Goal: Task Accomplishment & Management: Use online tool/utility

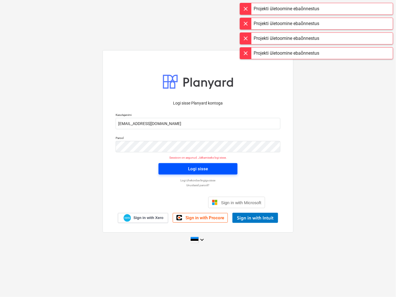
click at [194, 169] on div "Logi sisse" at bounding box center [198, 168] width 20 height 7
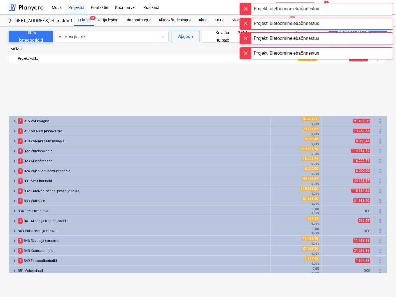
scroll to position [253, 0]
click at [247, 9] on div at bounding box center [245, 8] width 11 height 11
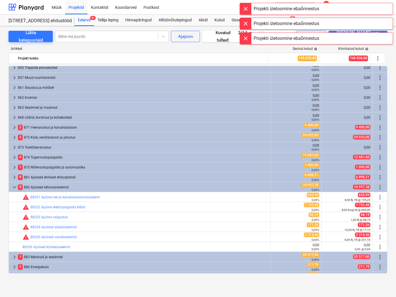
click at [247, 9] on div at bounding box center [245, 8] width 11 height 11
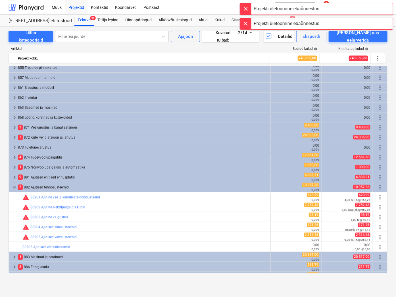
click at [246, 9] on div at bounding box center [245, 8] width 11 height 11
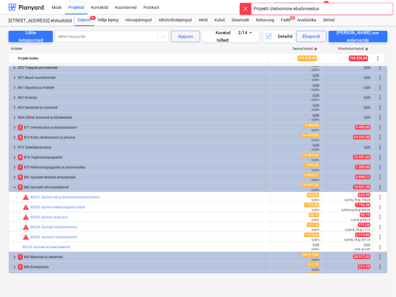
click at [245, 8] on div at bounding box center [245, 8] width 11 height 11
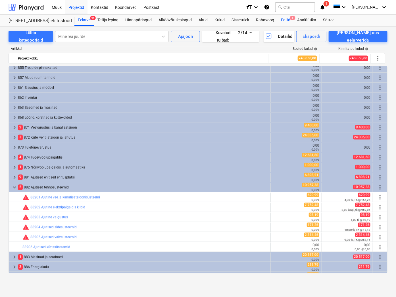
click at [286, 21] on div "Failid 1" at bounding box center [286, 20] width 16 height 11
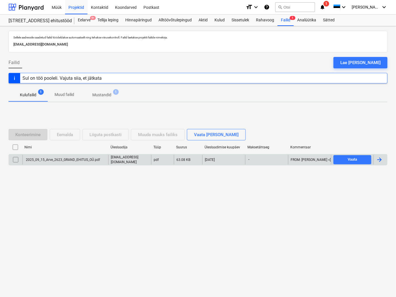
click at [59, 161] on div "2025_09_15_Arve_2623_GRAND_EHITUS_OÜ.pdf" at bounding box center [62, 160] width 75 height 4
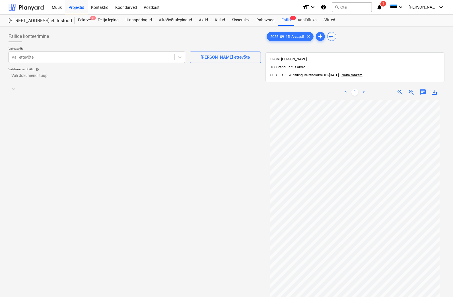
click at [26, 59] on div at bounding box center [92, 57] width 160 height 6
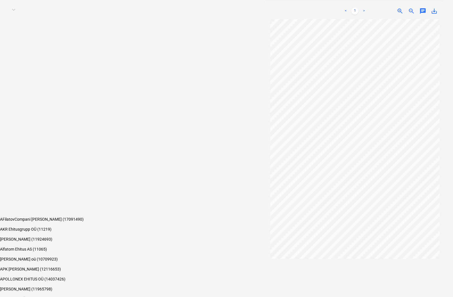
type input "ehitus"
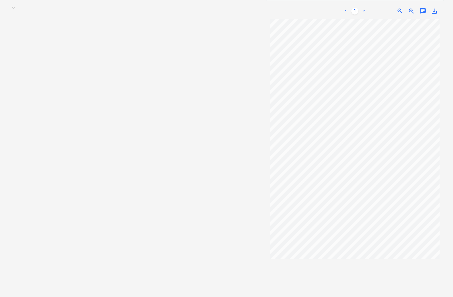
click at [396, 8] on span "save_alt" at bounding box center [434, 11] width 7 height 7
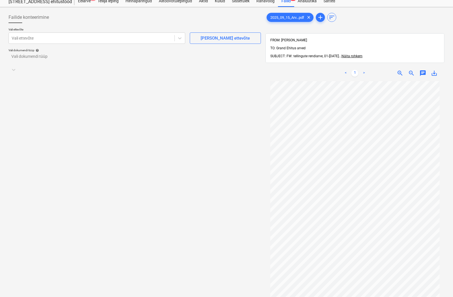
scroll to position [0, 0]
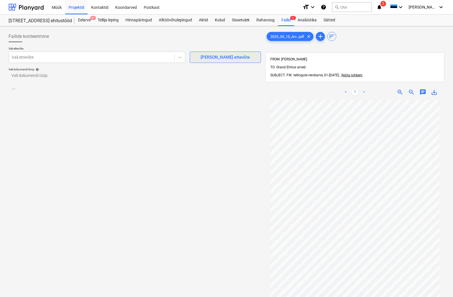
click at [214, 58] on div "[PERSON_NAME] ettevõte" at bounding box center [224, 56] width 49 height 7
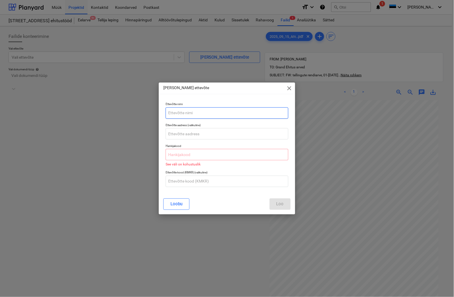
click at [178, 111] on input "text" at bounding box center [227, 112] width 123 height 11
type input "Ehitustellingud OÜ"
click at [183, 153] on input "text" at bounding box center [227, 154] width 123 height 11
paste input "14081172"
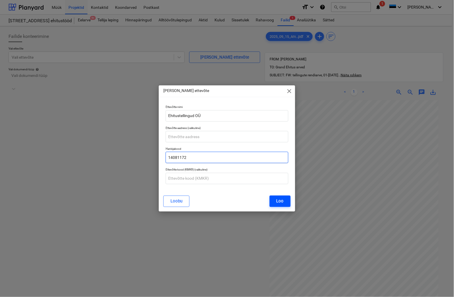
type input "14081172"
click at [284, 202] on div "Loo" at bounding box center [280, 200] width 7 height 7
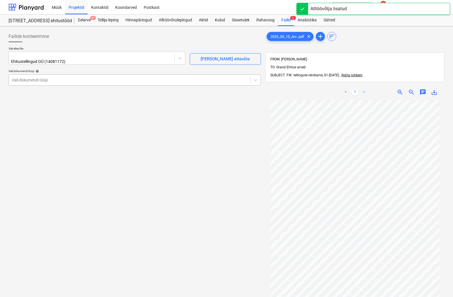
click at [37, 78] on div at bounding box center [129, 80] width 235 height 6
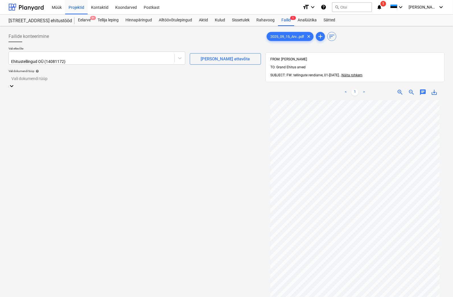
click at [35, 296] on div "Eraldi ostuarve või tšekk" at bounding box center [226, 299] width 453 height 5
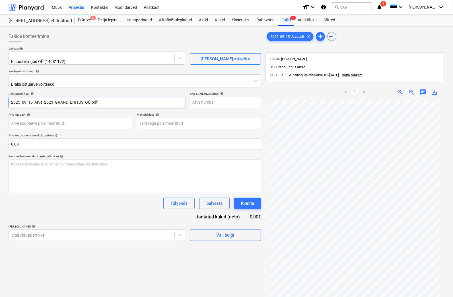
drag, startPoint x: 45, startPoint y: 98, endPoint x: -10, endPoint y: 99, distance: 54.3
click at [0, 99] on html "Müük Projektid Kontaktid Koondarved Postkast format_size keyboard_arrow_down he…" at bounding box center [226, 148] width 453 height 297
drag, startPoint x: 67, startPoint y: 98, endPoint x: 20, endPoint y: 100, distance: 47.0
click at [20, 100] on input "2623_GRAND_EHITUS_OÜ.pdf" at bounding box center [97, 102] width 177 height 11
type input "2623"
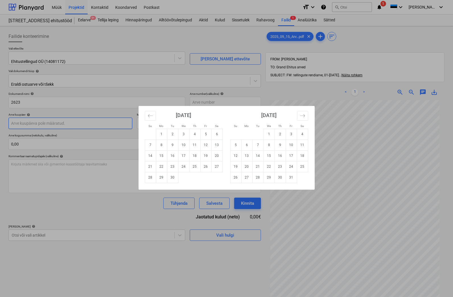
click at [16, 121] on body "Müük Projektid Kontaktid Koondarved Postkast format_size keyboard_arrow_down he…" at bounding box center [226, 148] width 453 height 297
click at [161, 155] on td "15" at bounding box center [161, 155] width 11 height 11
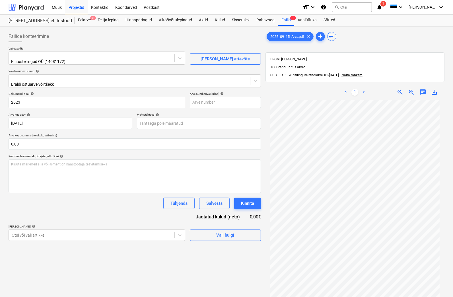
type input "[DATE]"
click at [181, 120] on body "Müük Projektid Kontaktid Koondarved Postkast format_size keyboard_arrow_down he…" at bounding box center [226, 148] width 453 height 297
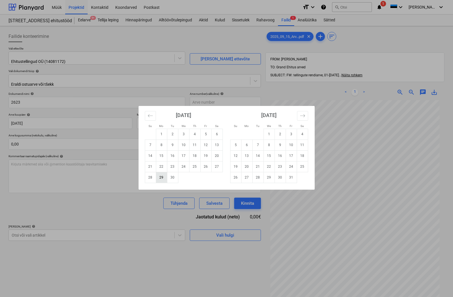
click at [161, 176] on td "29" at bounding box center [161, 177] width 11 height 11
type input "[DATE]"
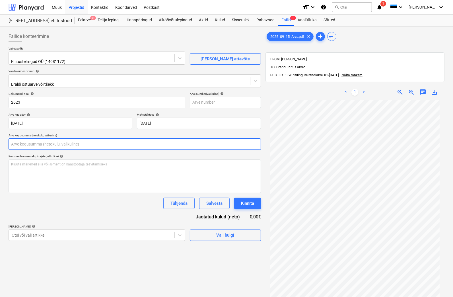
click at [32, 142] on input "text" at bounding box center [135, 143] width 252 height 11
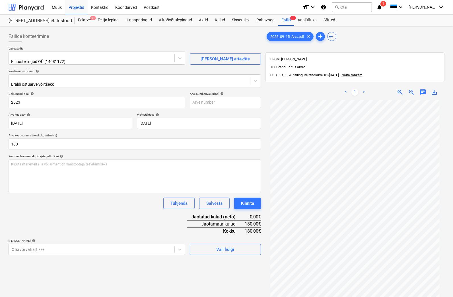
type input "180,00"
click at [46, 205] on div "Dokumendi nimi help 2623 Arve number (valikuline) help Arve kuupäev help [DATE]…" at bounding box center [135, 173] width 252 height 163
click at [24, 246] on body "Müük Projektid Kontaktid Koondarved Postkast format_size keyboard_arrow_down he…" at bounding box center [226, 148] width 453 height 297
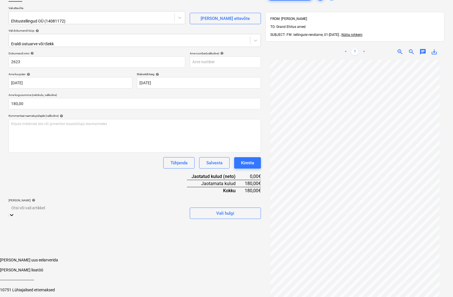
scroll to position [46, 0]
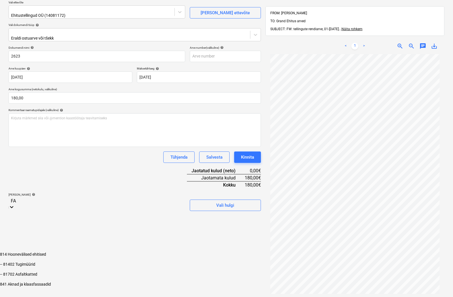
type input "F"
type input "f"
type input "F"
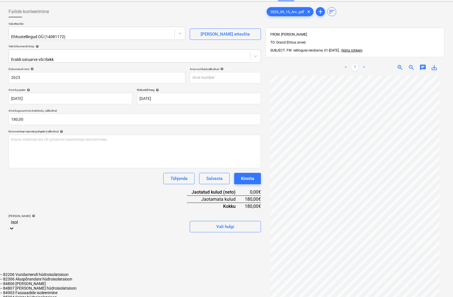
scroll to position [0, 0]
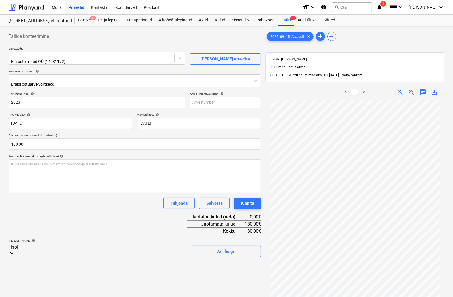
type input "isol"
click at [93, 217] on div "Dokumendi nimi help 2623 Arve number (valikuline) help Arve kuupäev help [DATE]…" at bounding box center [135, 174] width 252 height 165
click at [15, 245] on body "Müük Projektid Kontaktid Koondarved Postkast format_size keyboard_arrow_down he…" at bounding box center [226, 169] width 453 height 338
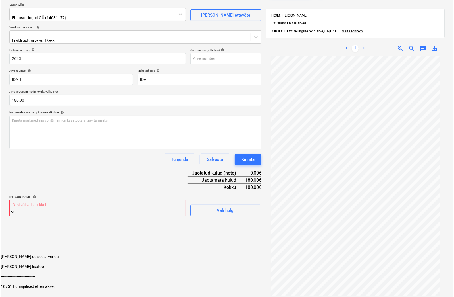
scroll to position [46, 0]
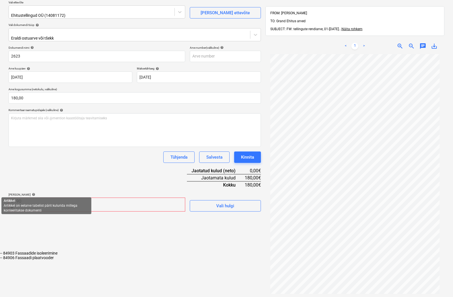
type input "84903"
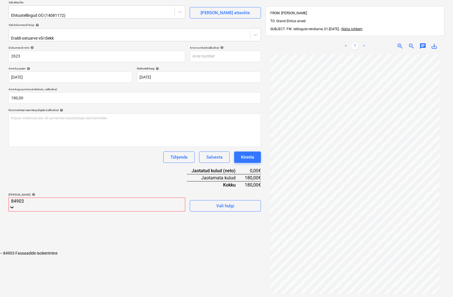
click at [46, 251] on div "-- 84903 Fassaadide isoleerimine" at bounding box center [226, 253] width 453 height 5
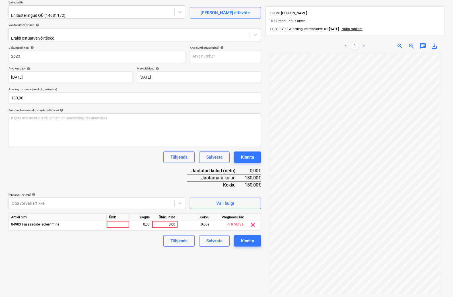
click at [241, 266] on div "Failide konteerimine Vali ettevõte Ehitustellingud OÜ (14081172) [PERSON_NAME] …" at bounding box center [134, 159] width 257 height 355
click at [120, 221] on div at bounding box center [118, 224] width 23 height 7
type input "tk"
click at [137, 221] on div "0,00" at bounding box center [141, 224] width 18 height 7
type input "1"
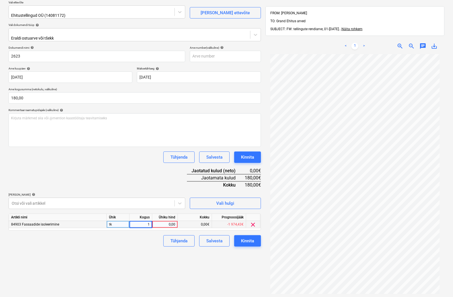
click at [161, 221] on div "0,00" at bounding box center [164, 224] width 21 height 7
type input "180"
click at [167, 253] on div "Failide konteerimine Vali ettevõte Ehitustellingud OÜ (14081172) [PERSON_NAME] …" at bounding box center [134, 159] width 257 height 355
click at [248, 237] on div "Kinnita" at bounding box center [247, 240] width 13 height 7
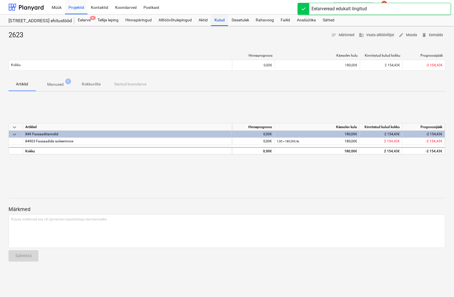
click at [218, 19] on div "Kulud" at bounding box center [219, 20] width 17 height 11
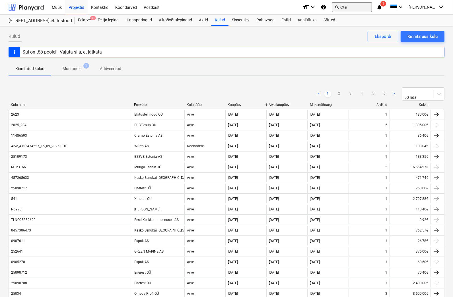
click at [361, 8] on button "search Otsi" at bounding box center [352, 7] width 40 height 10
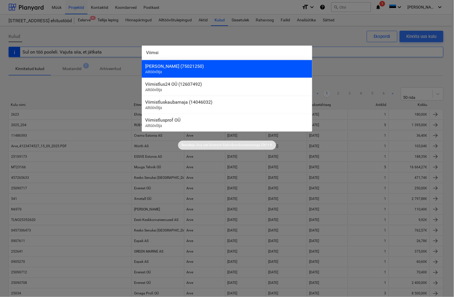
type input "Viimsi"
click at [155, 65] on div "[PERSON_NAME] (75021250)" at bounding box center [227, 65] width 164 height 5
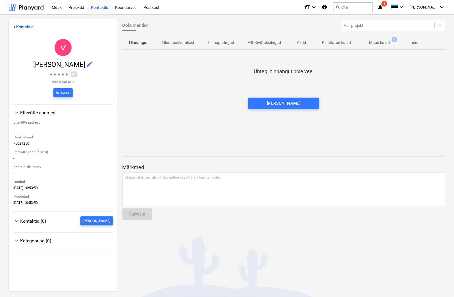
click at [381, 42] on p "Muud kulud" at bounding box center [380, 43] width 21 height 6
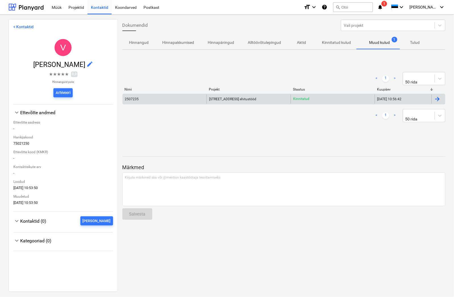
click at [130, 97] on div "2507235" at bounding box center [132, 99] width 14 height 4
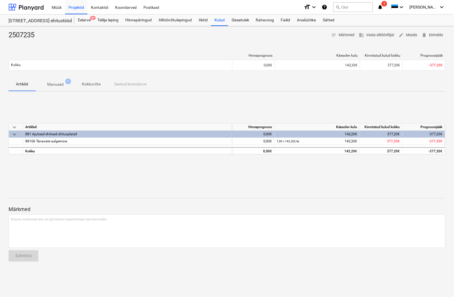
click at [59, 85] on p "Manused" at bounding box center [55, 84] width 16 height 6
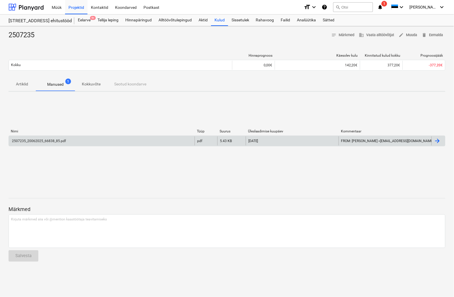
click at [38, 139] on div "2507235_20062025_66838_85.pdf" at bounding box center [38, 141] width 55 height 4
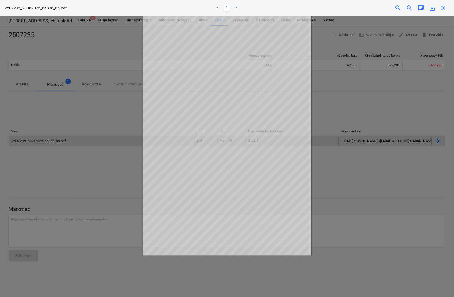
click at [396, 7] on span "save_alt" at bounding box center [432, 8] width 7 height 7
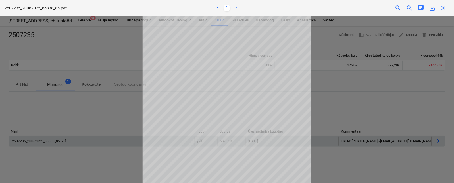
click at [396, 117] on div at bounding box center [227, 99] width 454 height 167
click at [102, 10] on div "2507235_20062025_66838_85.pdf" at bounding box center [79, 8] width 148 height 6
